Goal: Task Accomplishment & Management: Use online tool/utility

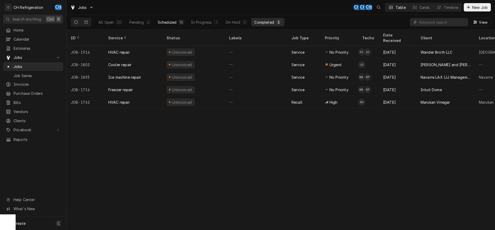
click at [171, 22] on div "Scheduled" at bounding box center [167, 22] width 19 height 5
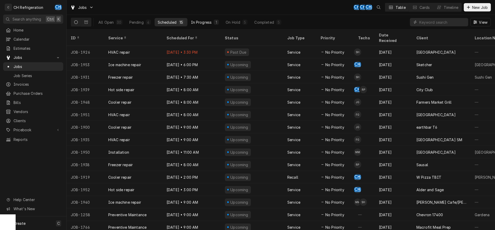
click at [200, 22] on div "In Progress" at bounding box center [201, 22] width 21 height 5
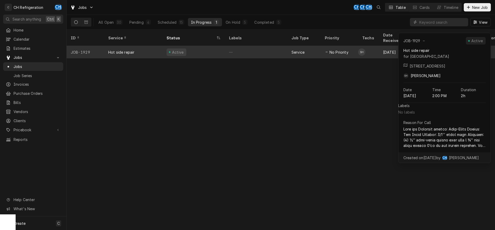
click at [264, 46] on div "—" at bounding box center [256, 52] width 62 height 12
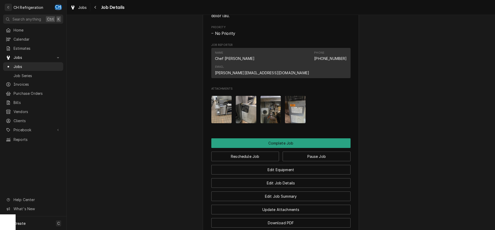
scroll to position [584, 0]
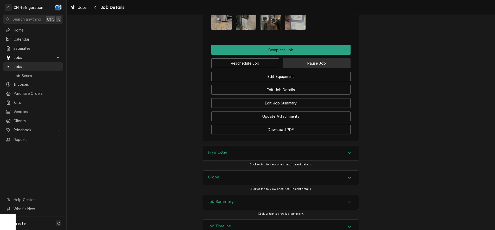
click at [328, 61] on button "Pause Job" at bounding box center [317, 63] width 68 height 10
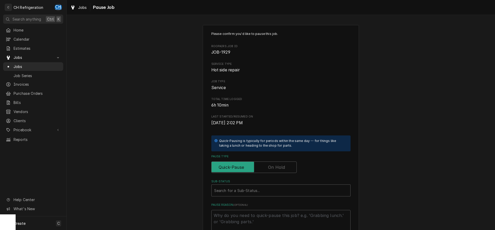
scroll to position [62, 0]
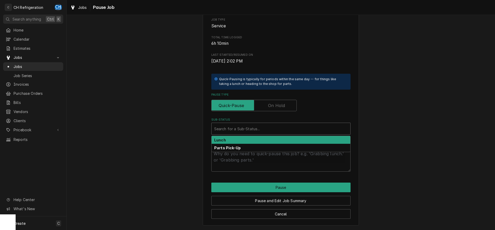
type textarea "x"
click at [294, 126] on div "Sub-Status" at bounding box center [281, 128] width 134 height 9
click at [383, 101] on div "Please confirm you'd like to pause this job. Roopairs Job ID JOB-1929 Service T…" at bounding box center [281, 94] width 428 height 271
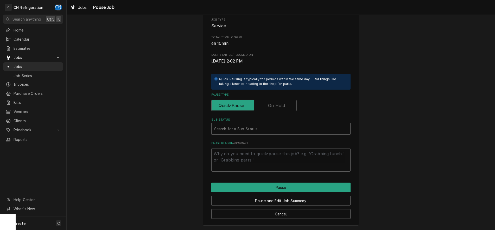
drag, startPoint x: 378, startPoint y: 14, endPoint x: 472, endPoint y: 29, distance: 94.4
